Goal: Task Accomplishment & Management: Manage account settings

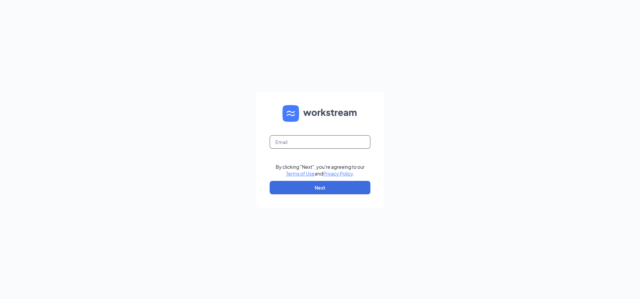
click at [289, 143] on input "text" at bounding box center [320, 141] width 101 height 13
type input "[EMAIL_ADDRESS][DOMAIN_NAME]"
click at [317, 190] on button "Next" at bounding box center [320, 187] width 101 height 13
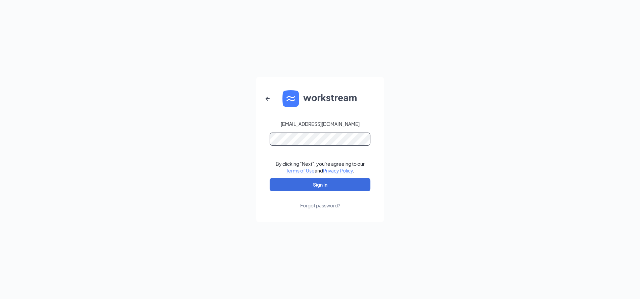
click at [270, 178] on button "Sign In" at bounding box center [320, 184] width 101 height 13
